Goal: Transaction & Acquisition: Purchase product/service

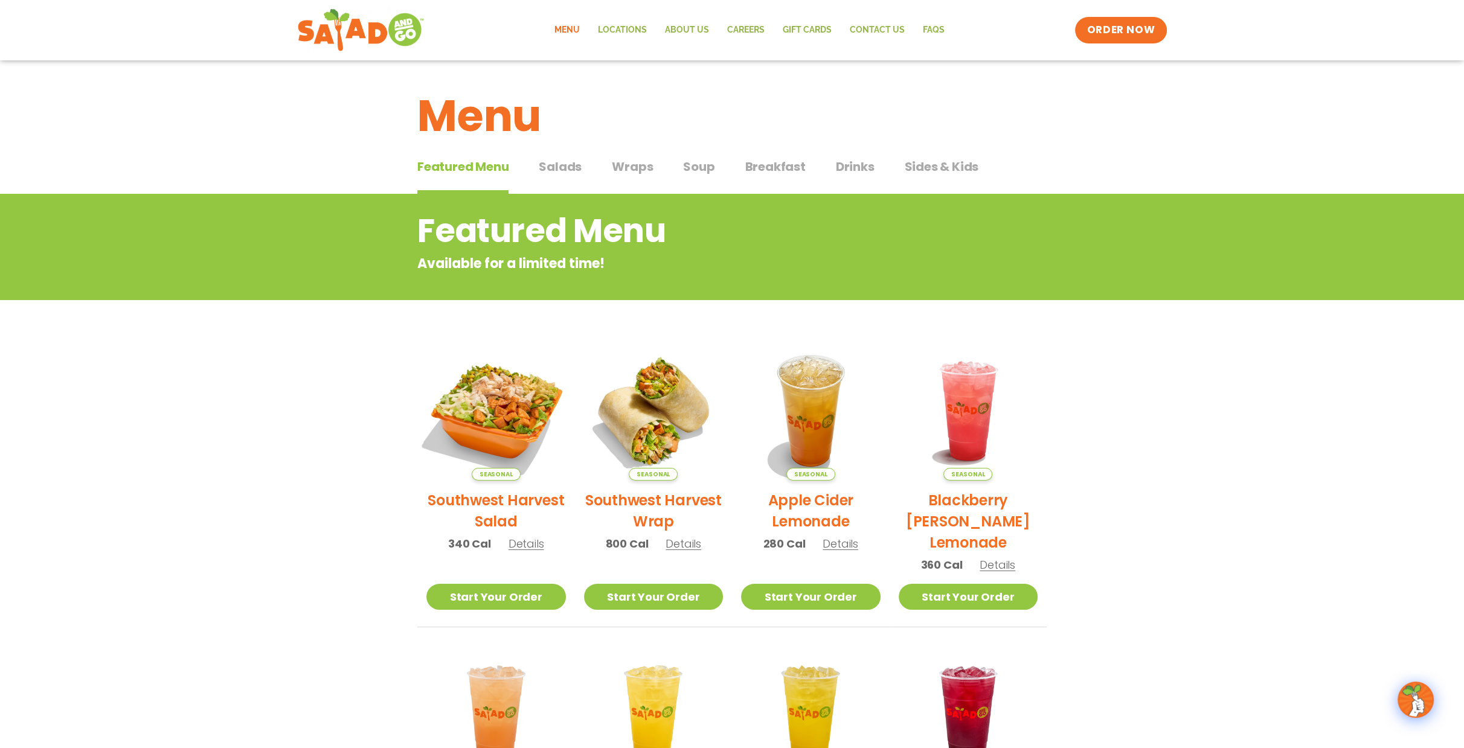
click at [517, 416] on img at bounding box center [496, 411] width 164 height 164
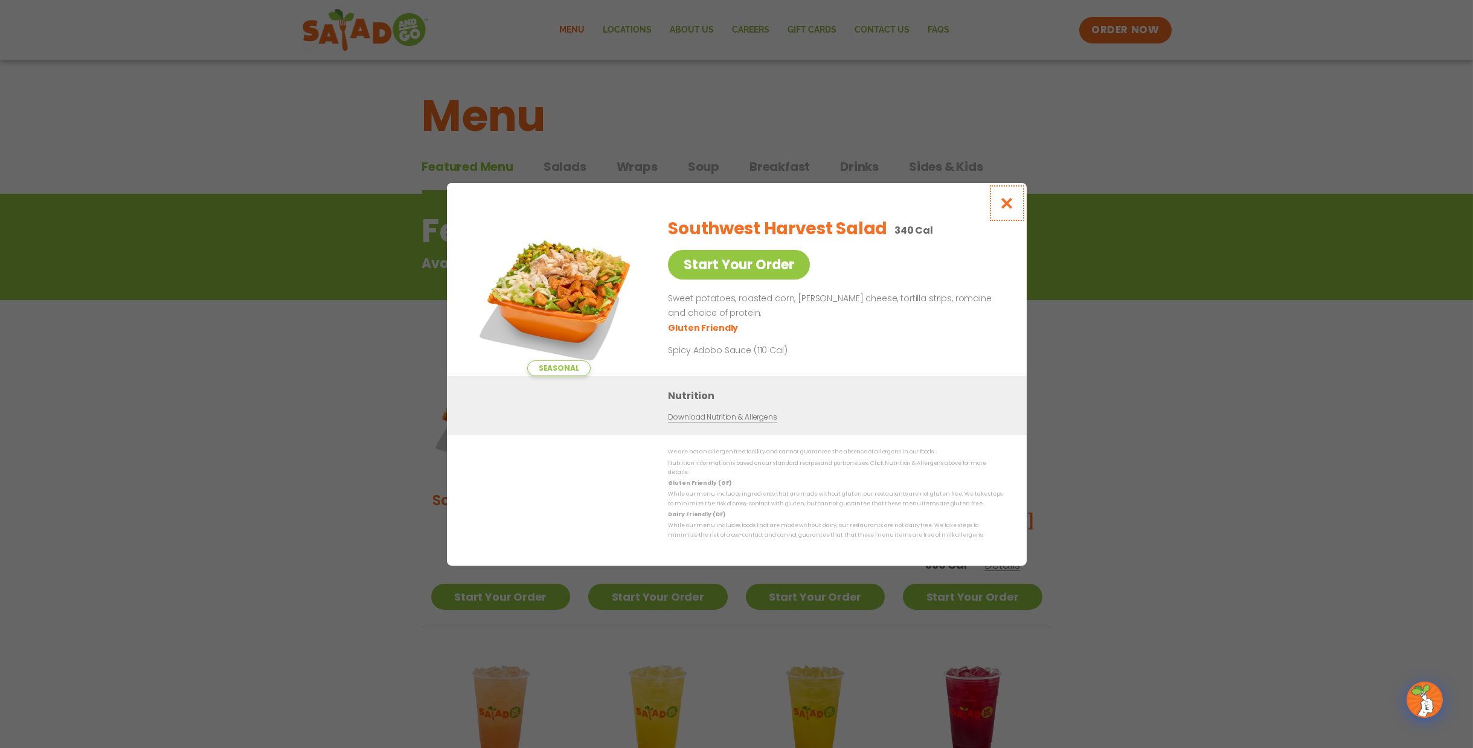
click at [1001, 197] on icon "Close modal" at bounding box center [1006, 203] width 15 height 13
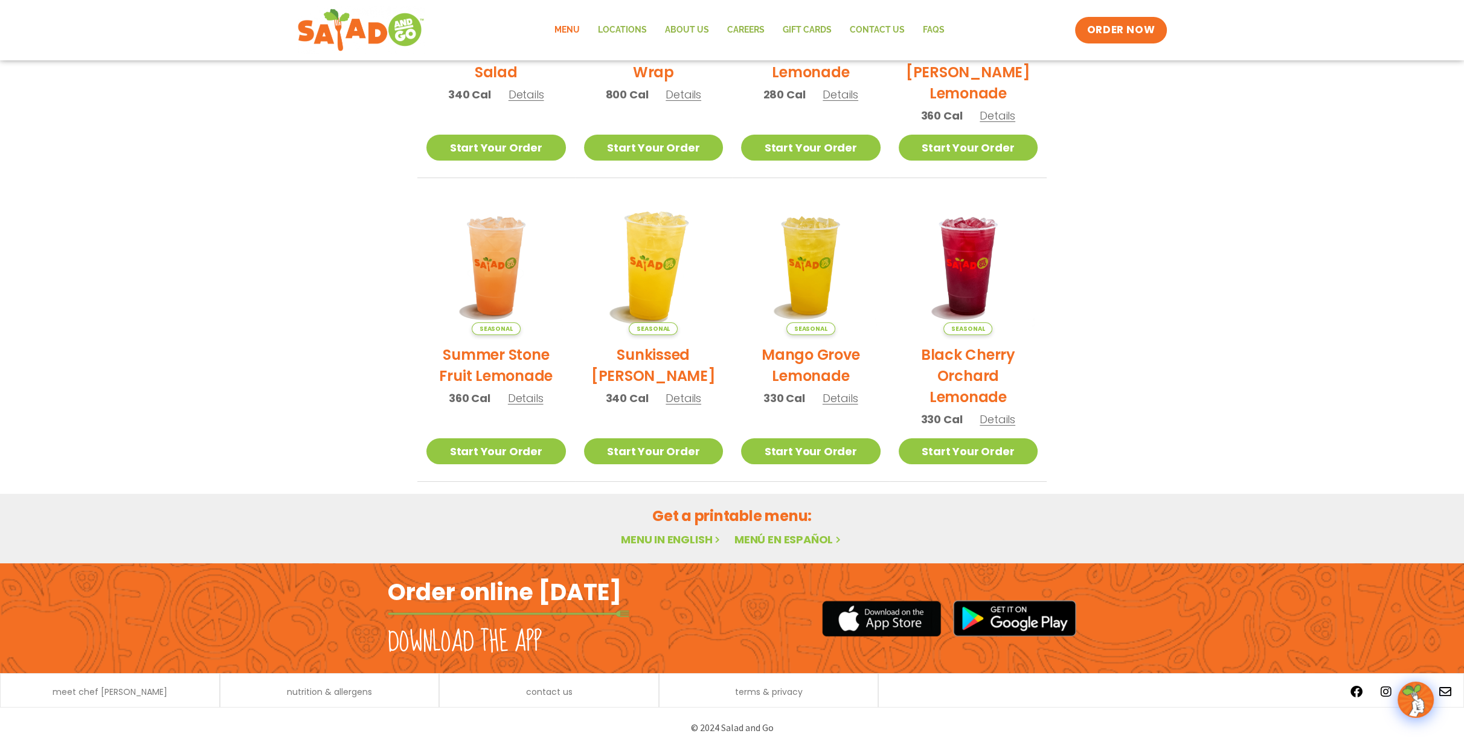
scroll to position [91, 0]
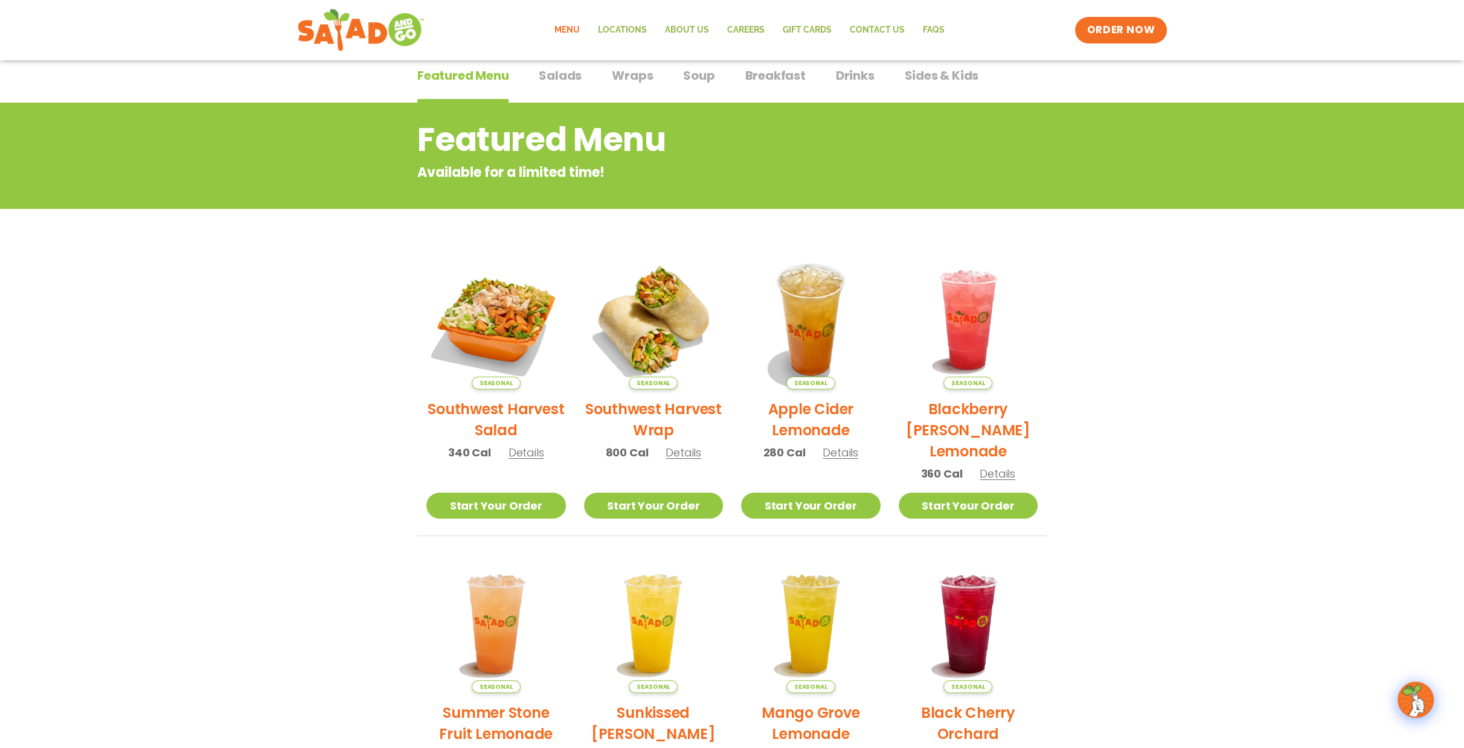
click at [552, 80] on span "Salads" at bounding box center [560, 75] width 43 height 18
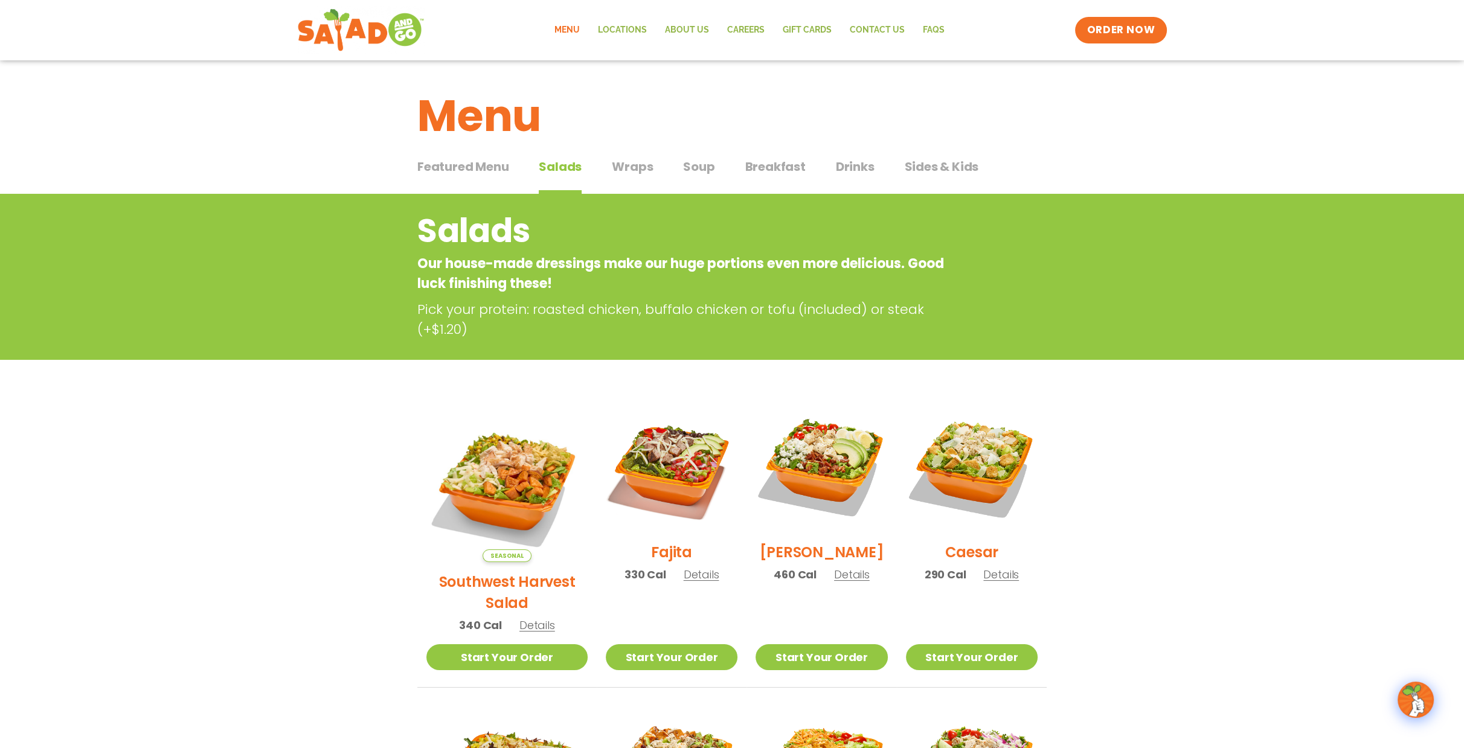
click at [690, 170] on span "Soup" at bounding box center [698, 167] width 31 height 18
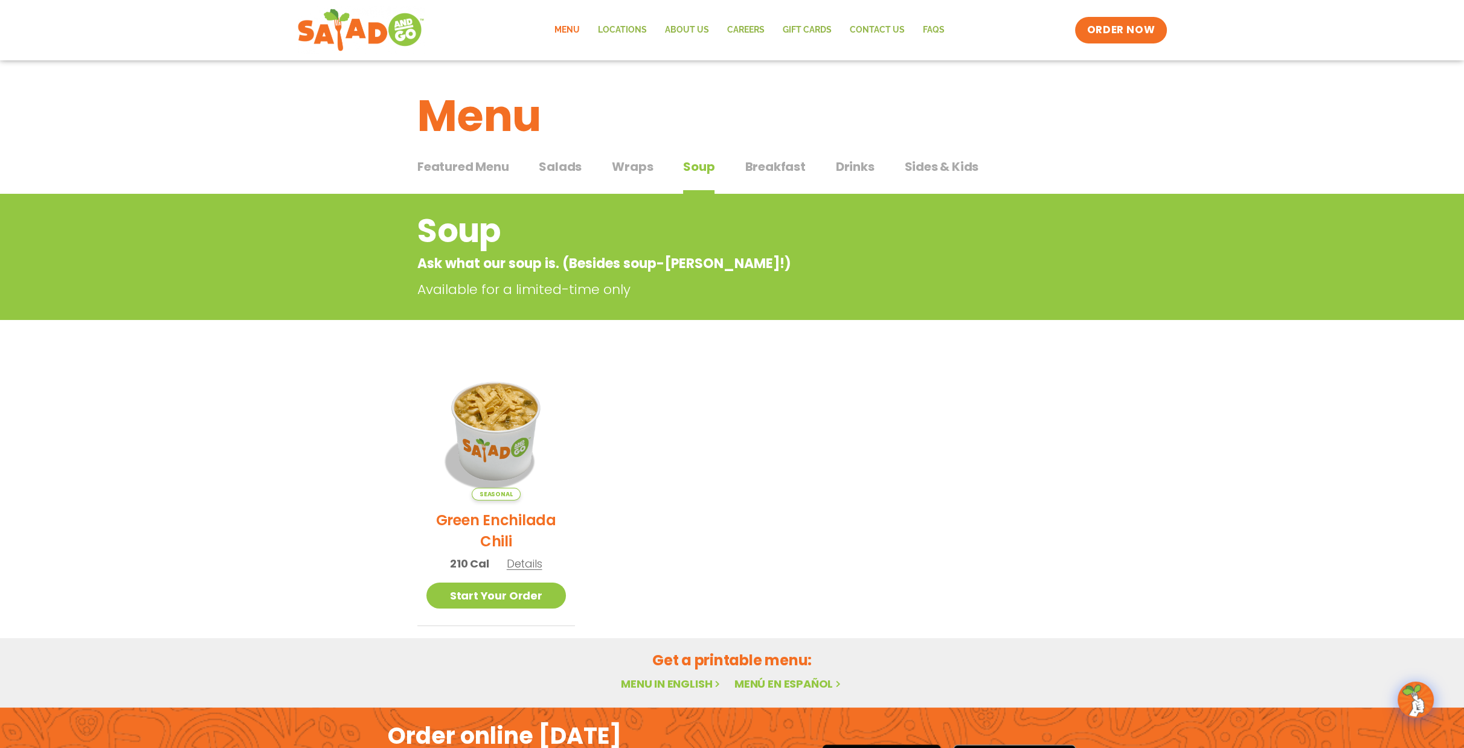
click at [636, 168] on span "Wraps" at bounding box center [632, 167] width 41 height 18
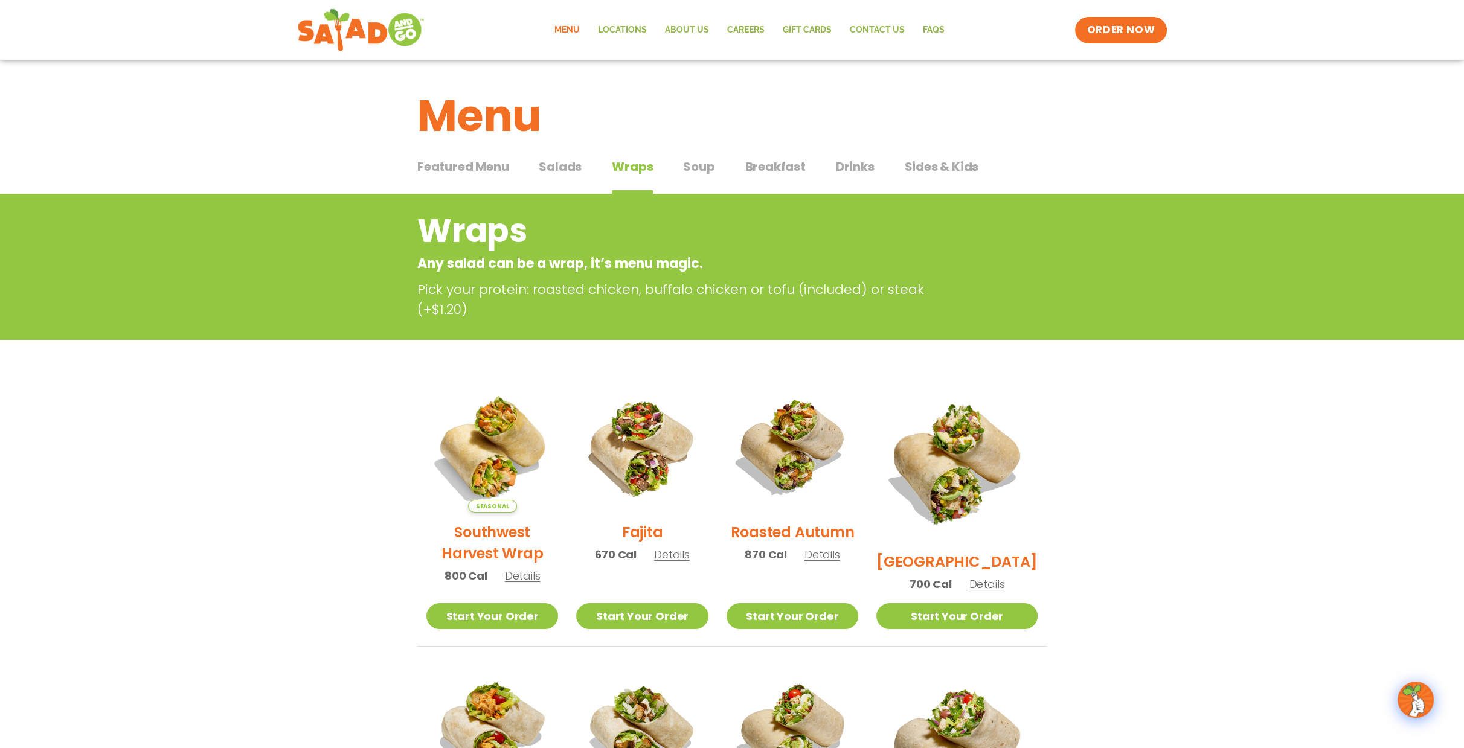
click at [566, 176] on span "Salads" at bounding box center [560, 167] width 43 height 18
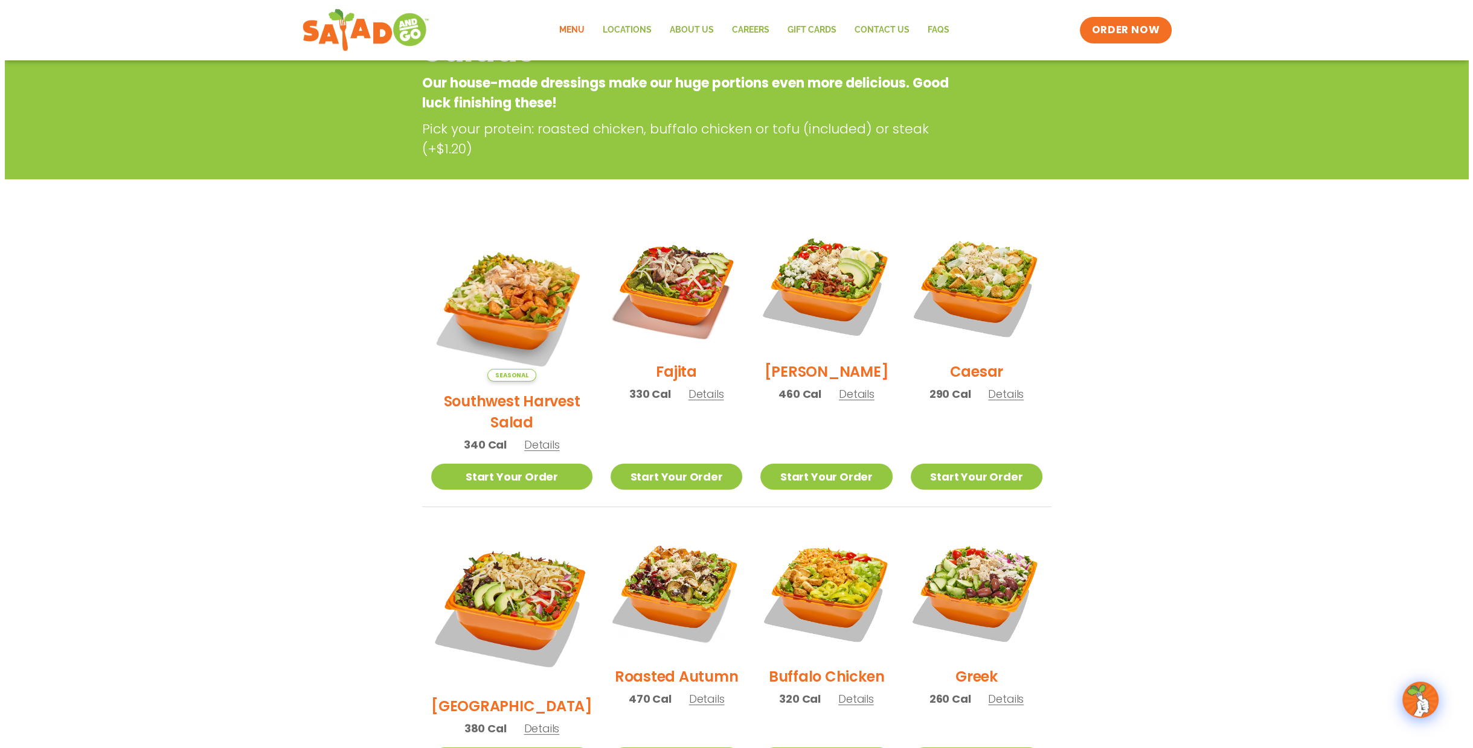
scroll to position [181, 0]
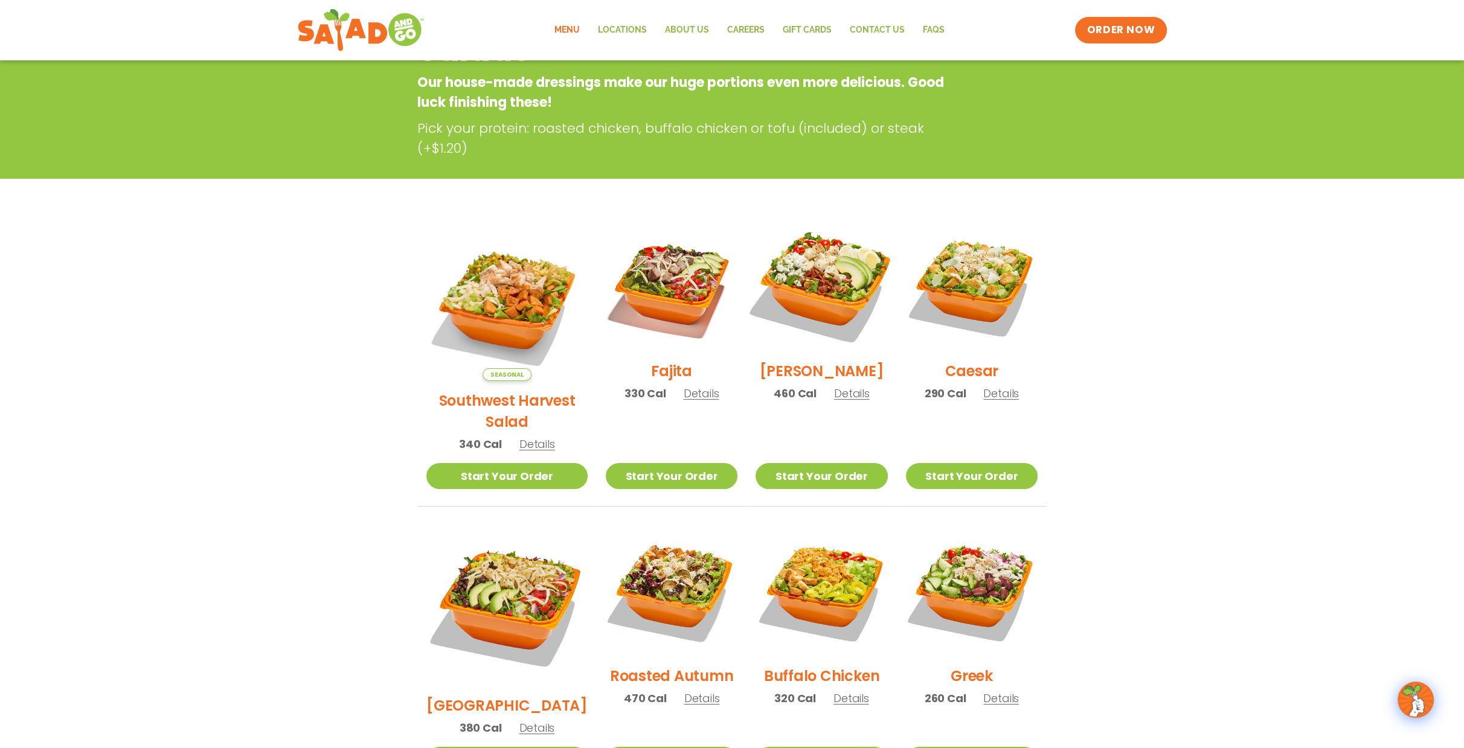
click at [803, 295] on img at bounding box center [821, 285] width 155 height 155
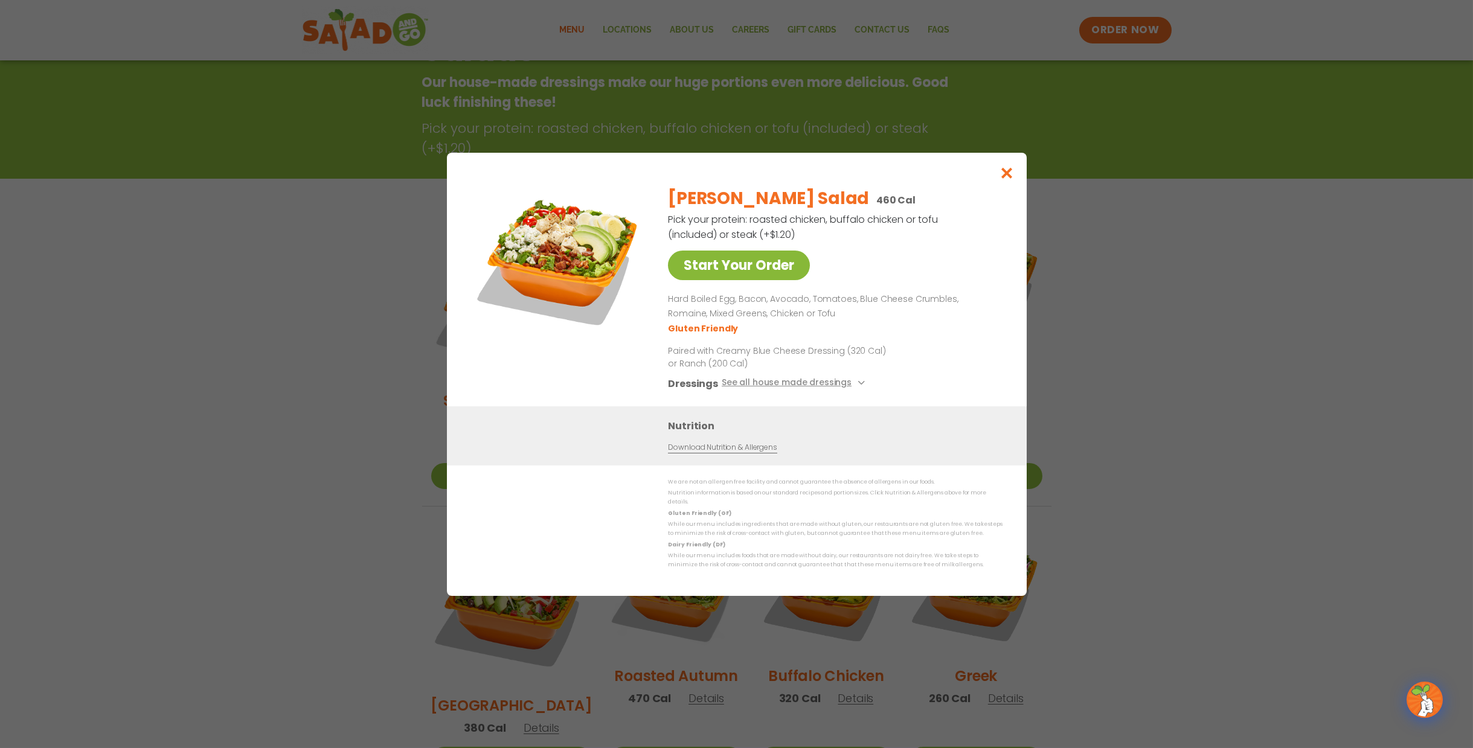
click at [731, 251] on link "Start Your Order" at bounding box center [739, 266] width 142 height 30
